Goal: Understand process/instructions: Learn how to perform a task or action

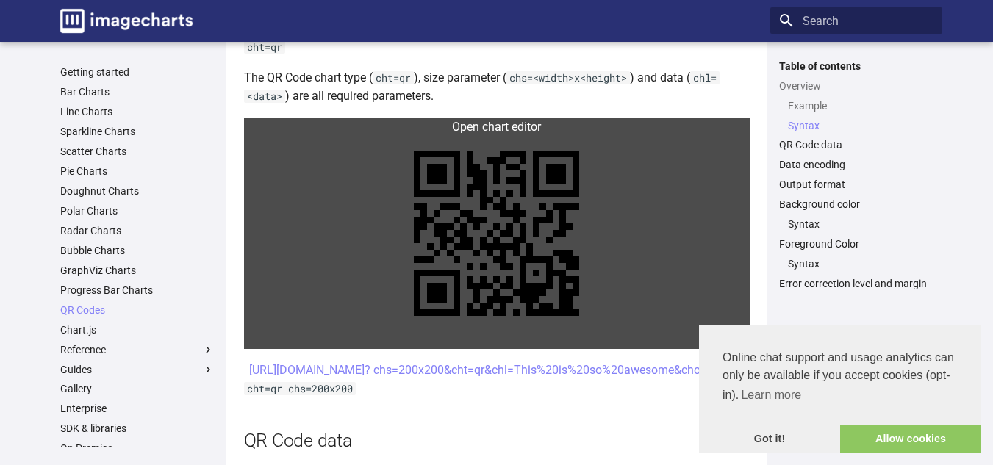
scroll to position [639, 0]
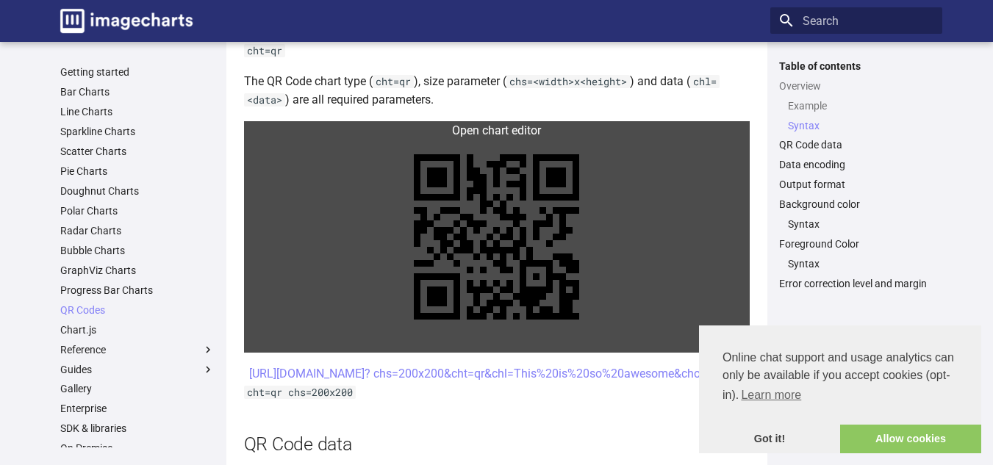
click at [503, 223] on link at bounding box center [497, 236] width 506 height 231
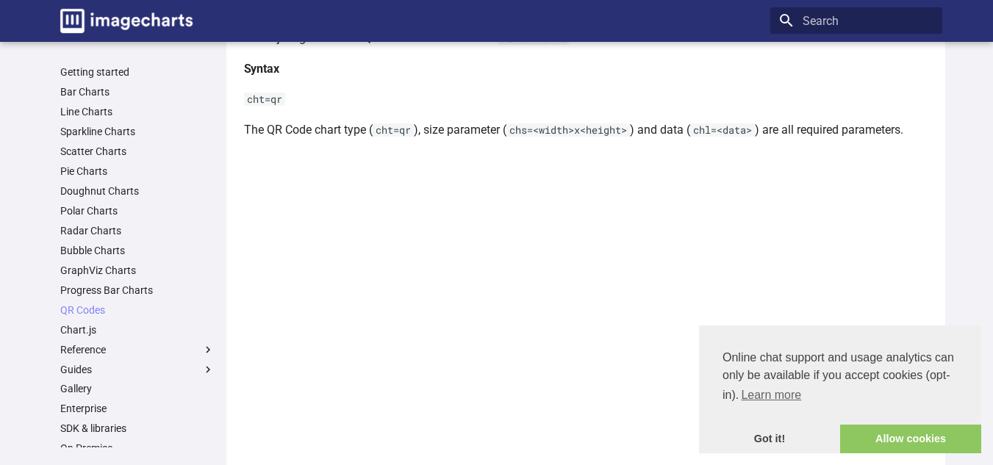
scroll to position [594, 0]
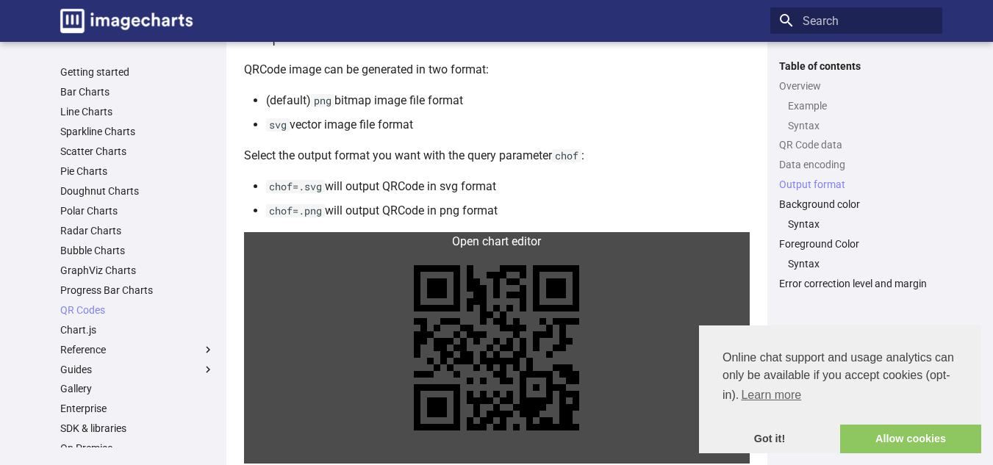
scroll to position [1337, 0]
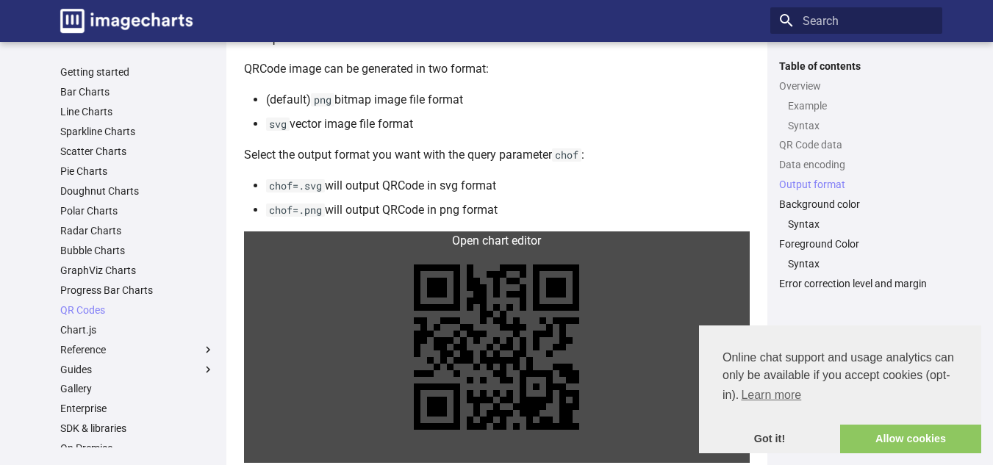
click at [502, 231] on link at bounding box center [497, 346] width 506 height 231
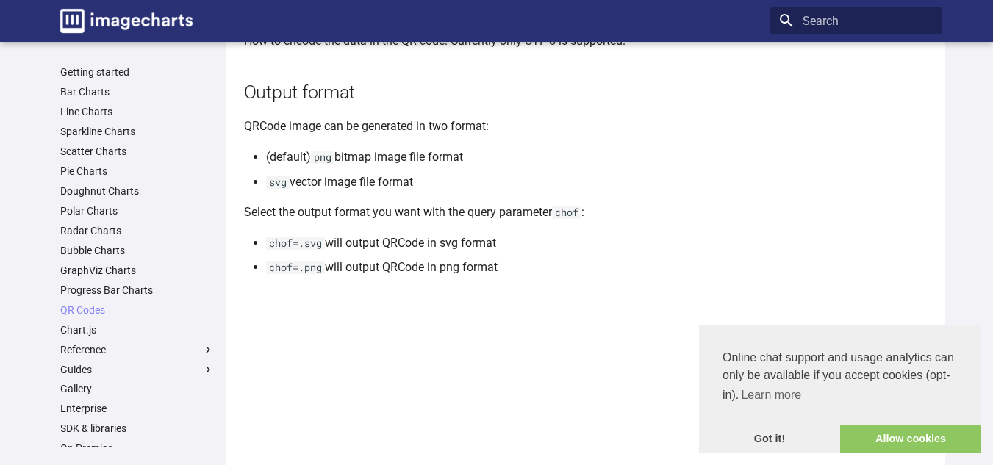
scroll to position [1218, 0]
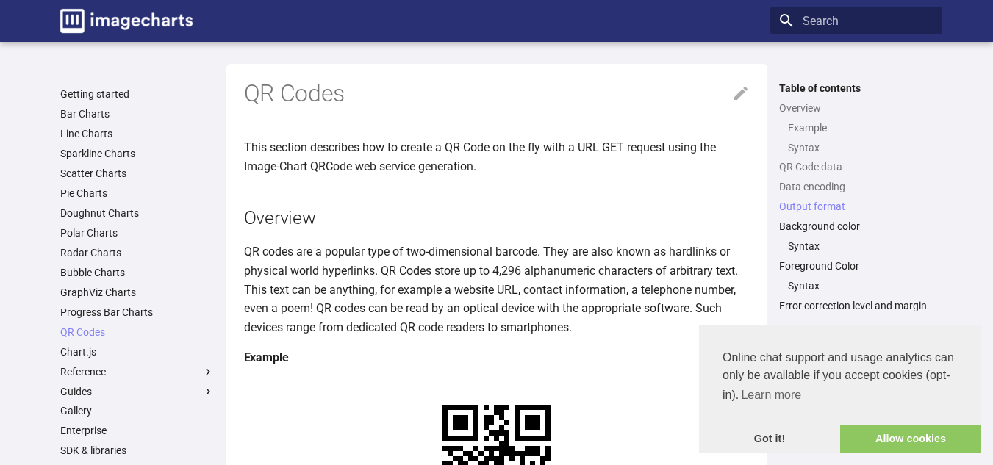
scroll to position [1290, 0]
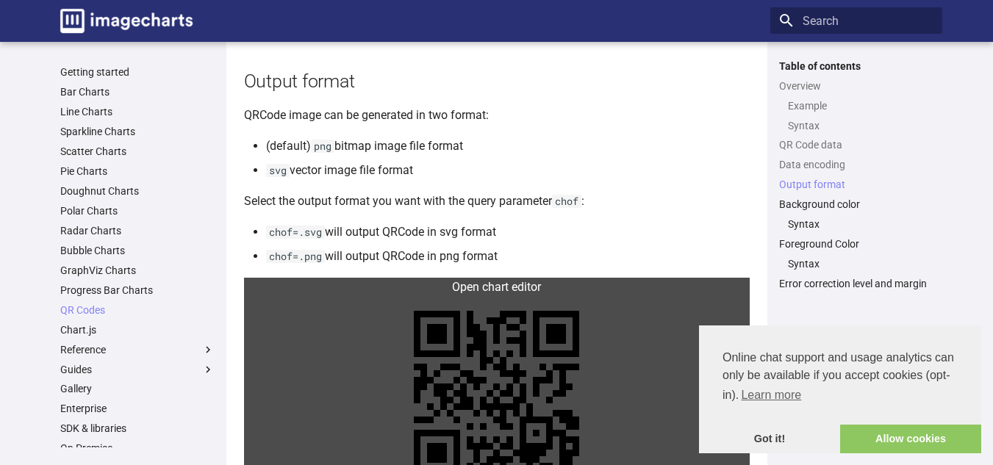
click at [520, 278] on link at bounding box center [497, 393] width 506 height 231
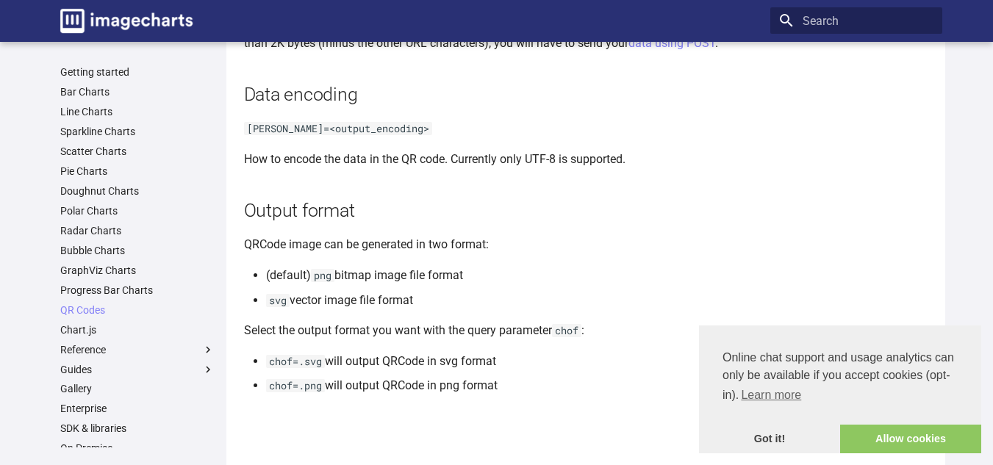
scroll to position [1099, 0]
